Goal: Communication & Community: Share content

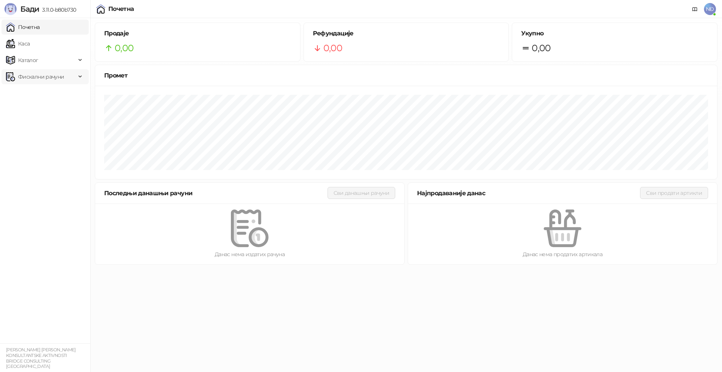
click at [56, 77] on span "Фискални рачуни" at bounding box center [41, 76] width 46 height 15
click at [48, 96] on link "Издати рачуни" at bounding box center [34, 93] width 50 height 15
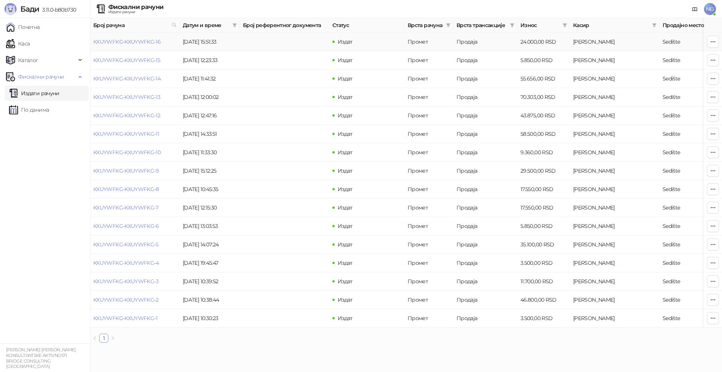
click at [199, 38] on td "[DATE] 15:51:33" at bounding box center [210, 42] width 60 height 18
click at [253, 42] on td at bounding box center [285, 42] width 90 height 18
click at [713, 38] on button "button" at bounding box center [713, 42] width 12 height 12
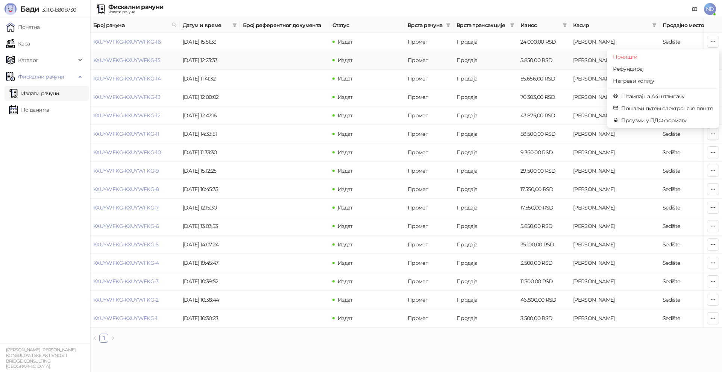
click at [404, 56] on td "Издат" at bounding box center [367, 60] width 75 height 18
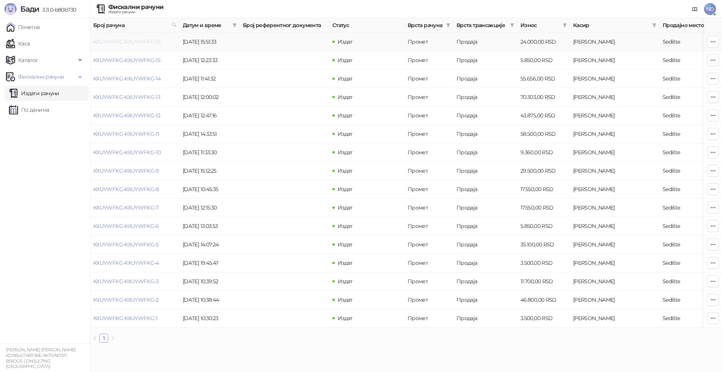
click at [119, 39] on link "KXUYWFKG-KXUYWFKG-16" at bounding box center [126, 41] width 67 height 7
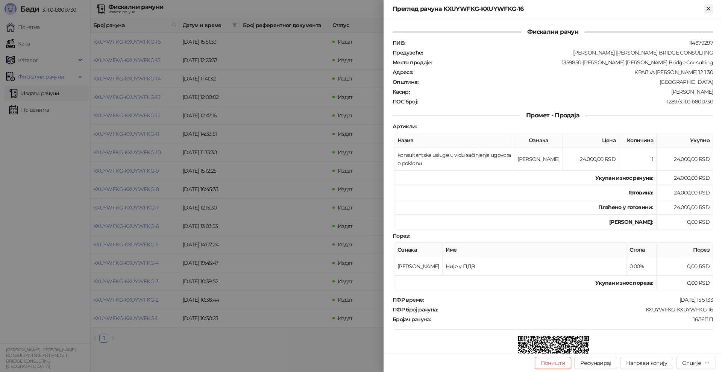
click at [708, 6] on icon "Close" at bounding box center [708, 8] width 7 height 7
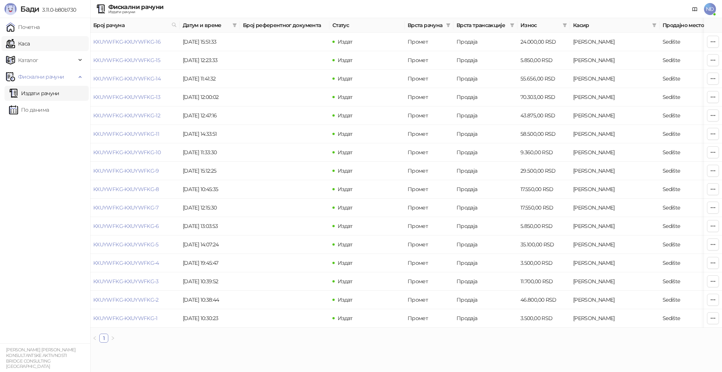
click at [30, 46] on link "Каса" at bounding box center [18, 43] width 24 height 15
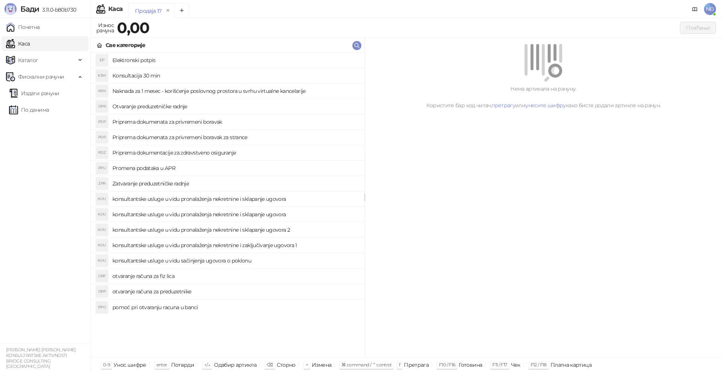
click at [157, 93] on h4 "Naknada za 1 mesec - korišćenje poslovnog prostora u svrhu virtualne kancelarije" at bounding box center [235, 91] width 246 height 12
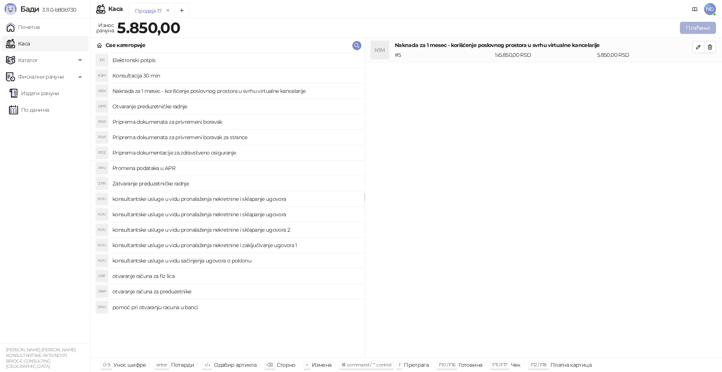
click at [703, 29] on button "Плаћање" at bounding box center [698, 28] width 36 height 12
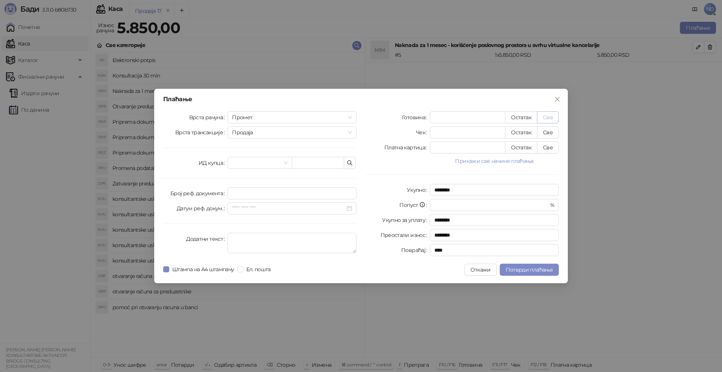
click at [544, 115] on button "Све" at bounding box center [548, 117] width 22 height 12
type input "****"
click at [528, 272] on span "Потврди плаћање" at bounding box center [529, 269] width 47 height 7
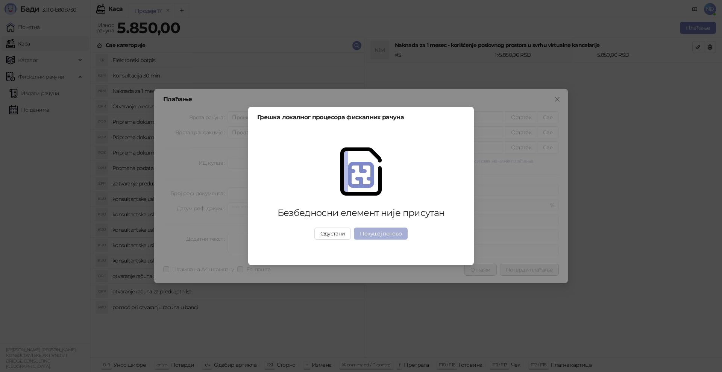
click at [375, 233] on button "Покушај поново" at bounding box center [381, 234] width 54 height 12
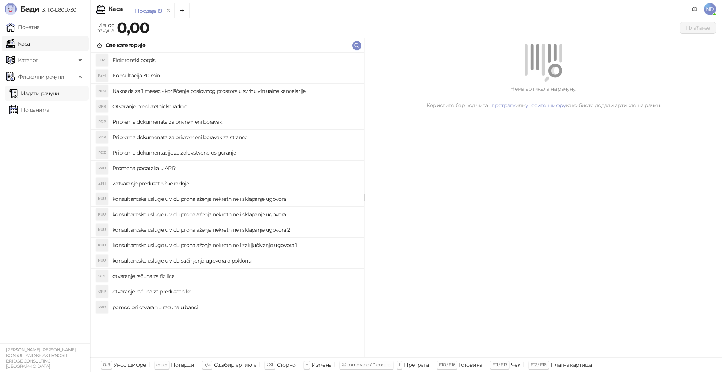
click at [27, 95] on link "Издати рачуни" at bounding box center [34, 93] width 50 height 15
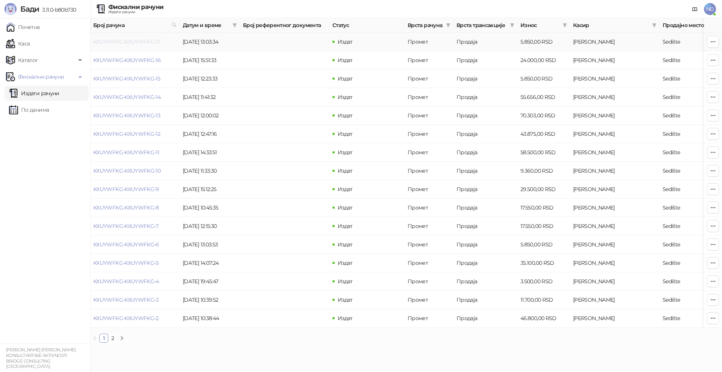
click at [145, 41] on link "KXUYWFKG-KXUYWFKG-17" at bounding box center [126, 41] width 67 height 7
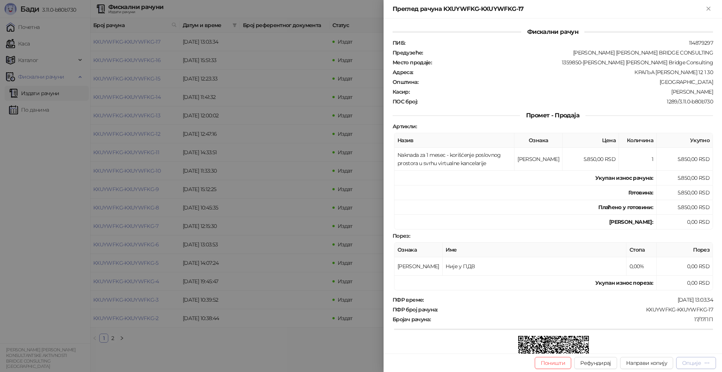
click at [694, 362] on div "Опције" at bounding box center [691, 363] width 19 height 7
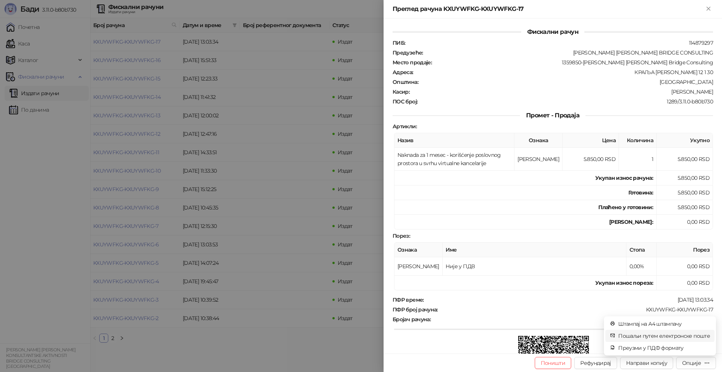
click at [652, 338] on span "Пошаљи путем електронске поште" at bounding box center [665, 336] width 92 height 8
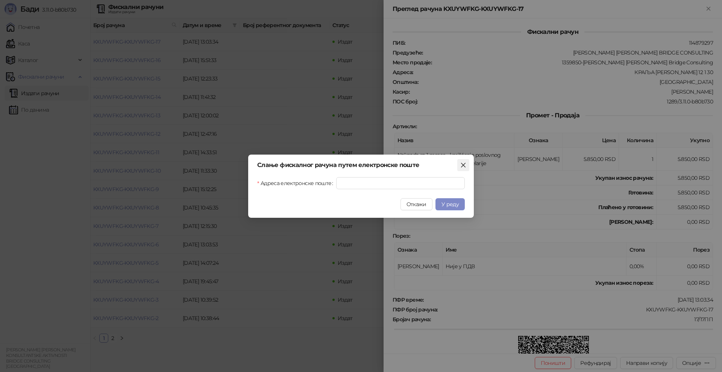
click at [464, 164] on icon "close" at bounding box center [463, 165] width 6 height 6
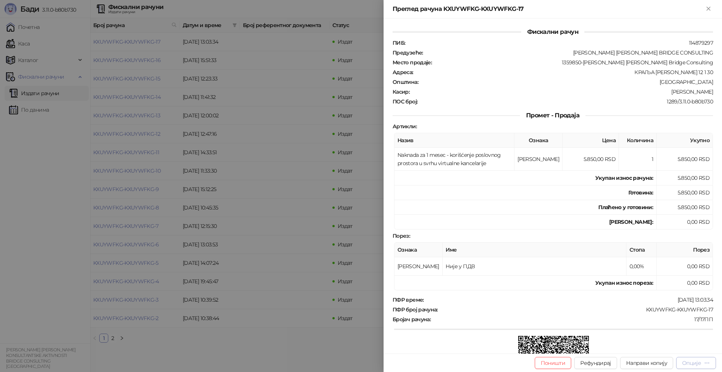
click at [705, 365] on icon "button" at bounding box center [707, 363] width 6 height 6
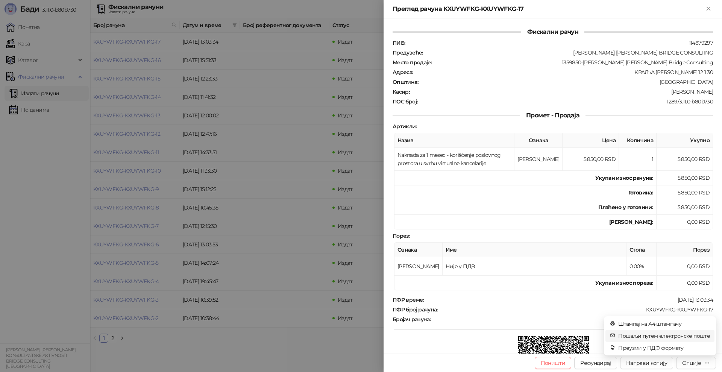
click at [678, 334] on span "Пошаљи путем електронске поште" at bounding box center [665, 336] width 92 height 8
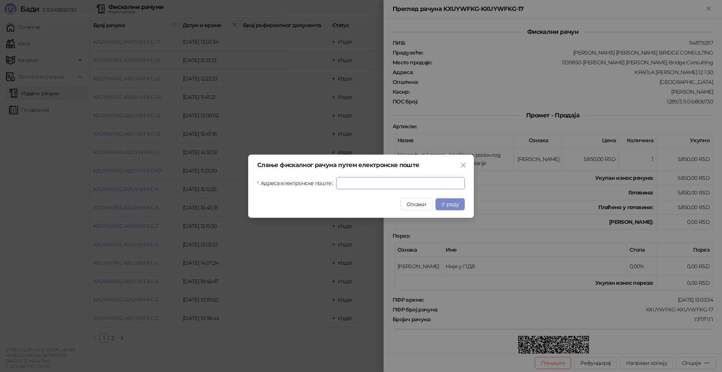
click at [400, 183] on input "Адреса електронске поште" at bounding box center [400, 183] width 129 height 12
type input "*"
type input "**********"
click at [453, 202] on span "У реду" at bounding box center [450, 204] width 17 height 7
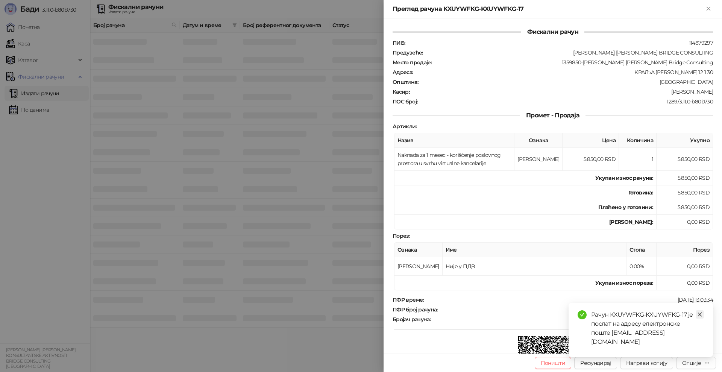
click at [699, 317] on icon "close" at bounding box center [700, 314] width 5 height 5
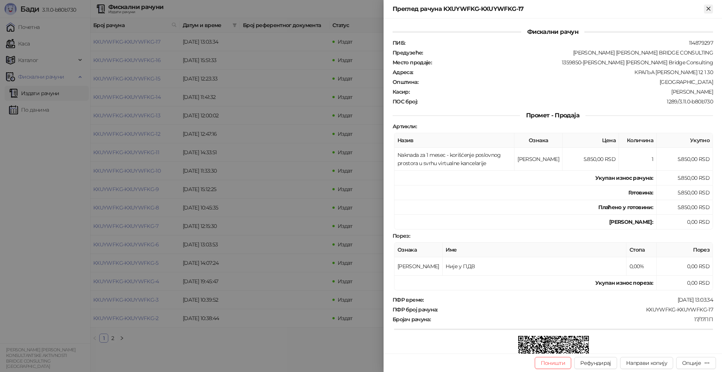
click at [712, 11] on icon "Close" at bounding box center [708, 8] width 7 height 7
